Goal: Navigation & Orientation: Find specific page/section

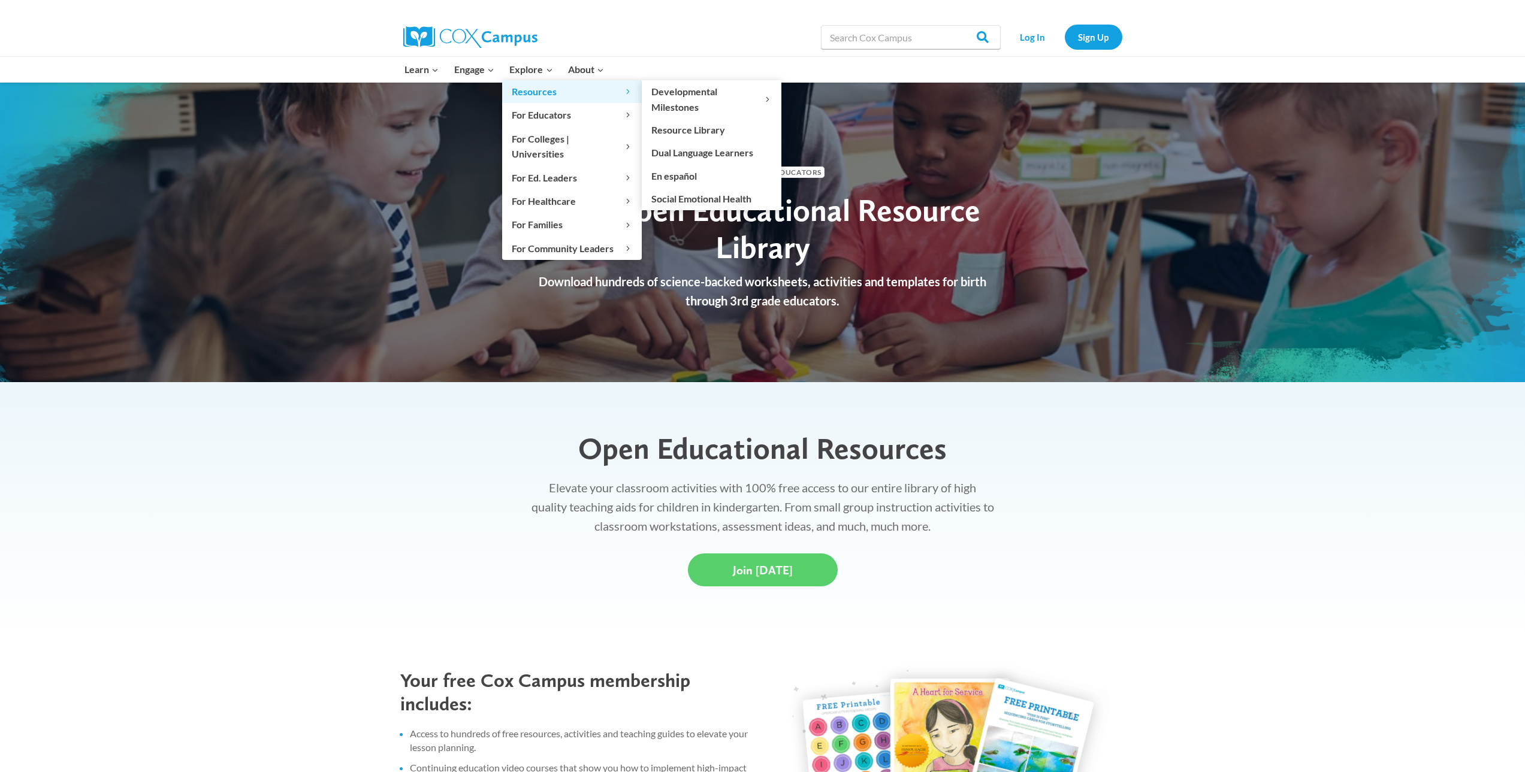
click at [539, 95] on span "Resources Expand" at bounding box center [572, 92] width 120 height 16
click at [660, 131] on link "Resource Library" at bounding box center [712, 130] width 140 height 23
